Goal: Find specific page/section

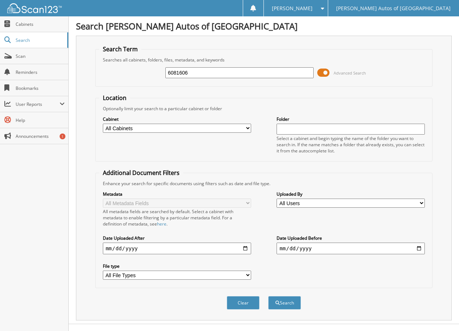
type input "6081606"
click at [268, 296] on button "Search" at bounding box center [284, 302] width 33 height 13
click at [203, 73] on input "6081606" at bounding box center [239, 72] width 148 height 11
type input "6081396"
click at [268, 296] on button "Search" at bounding box center [284, 302] width 33 height 13
